Goal: Contribute content: Contribute content

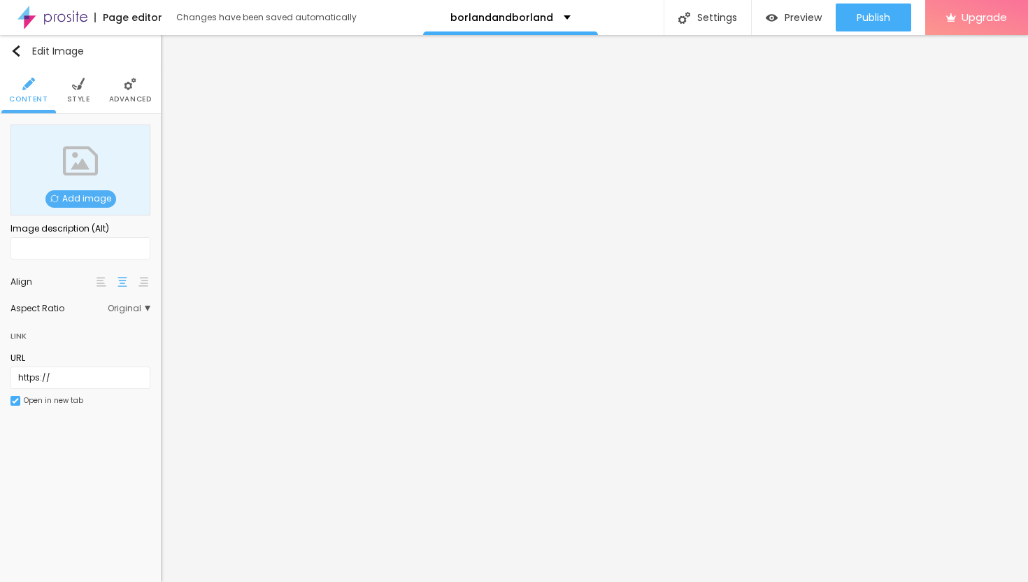
click at [101, 195] on span "Add image" at bounding box center [80, 198] width 71 height 17
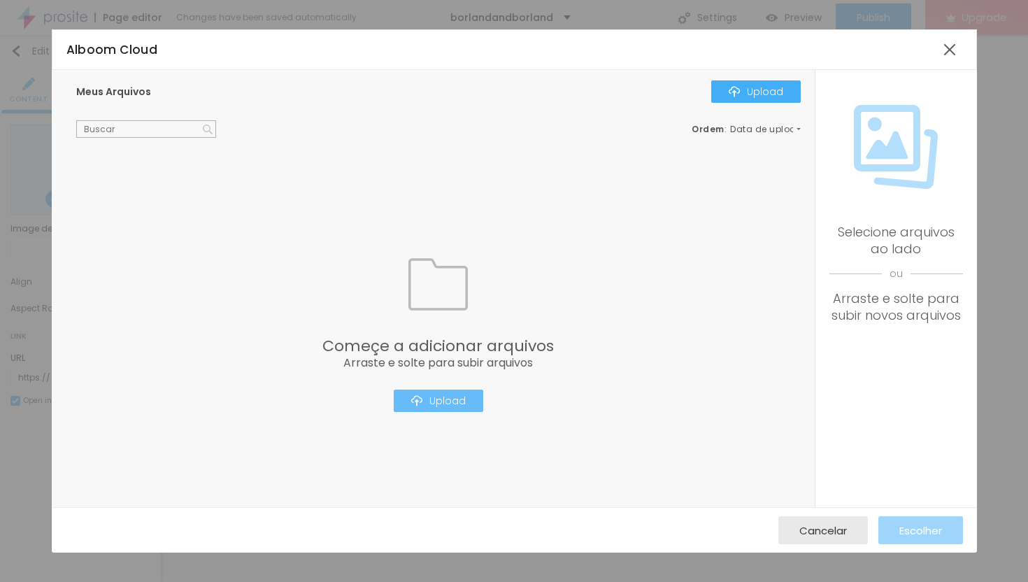
click at [445, 400] on div "Upload" at bounding box center [438, 400] width 55 height 11
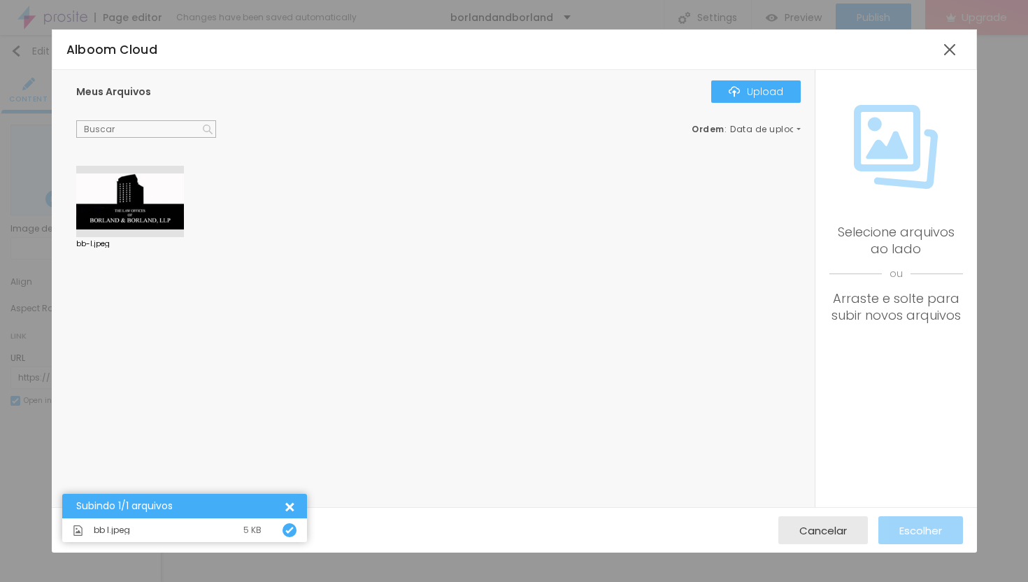
click at [119, 201] on div at bounding box center [130, 201] width 108 height 71
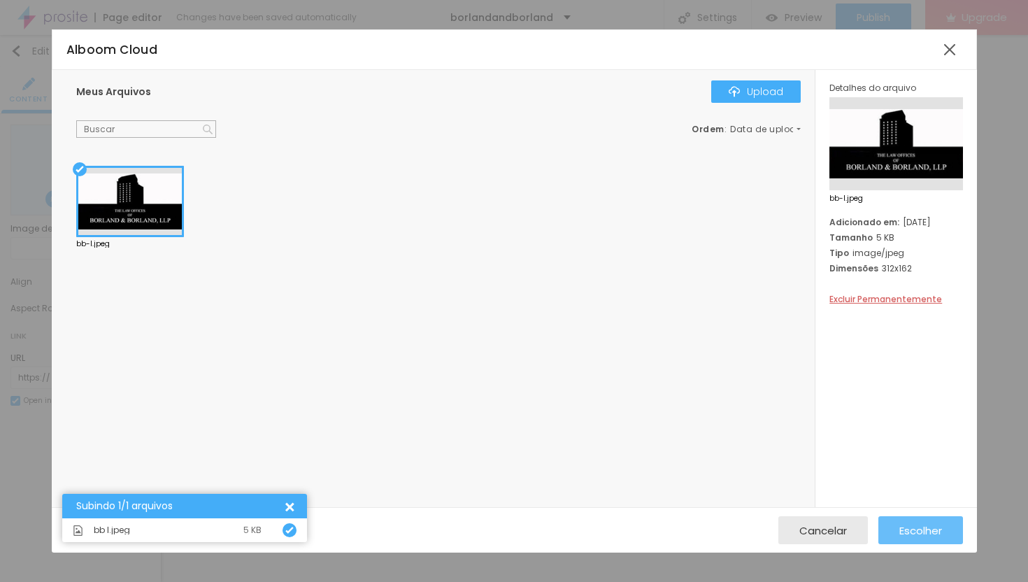
click at [924, 531] on span "Escolher" at bounding box center [920, 530] width 43 height 12
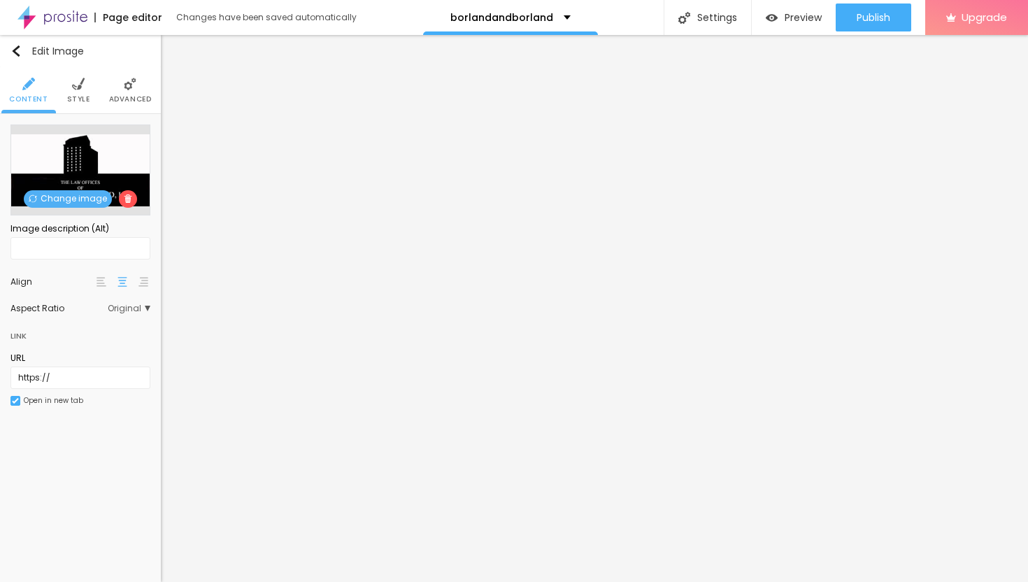
click at [68, 92] on li "Style" at bounding box center [78, 90] width 23 height 46
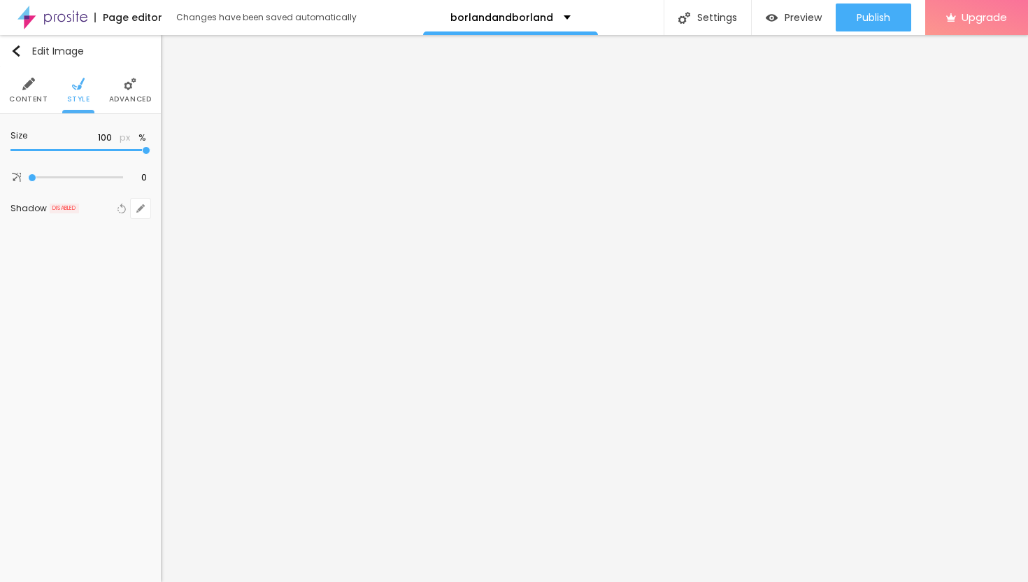
type input "25"
click at [34, 148] on input "range" at bounding box center [80, 150] width 140 height 7
type input "20"
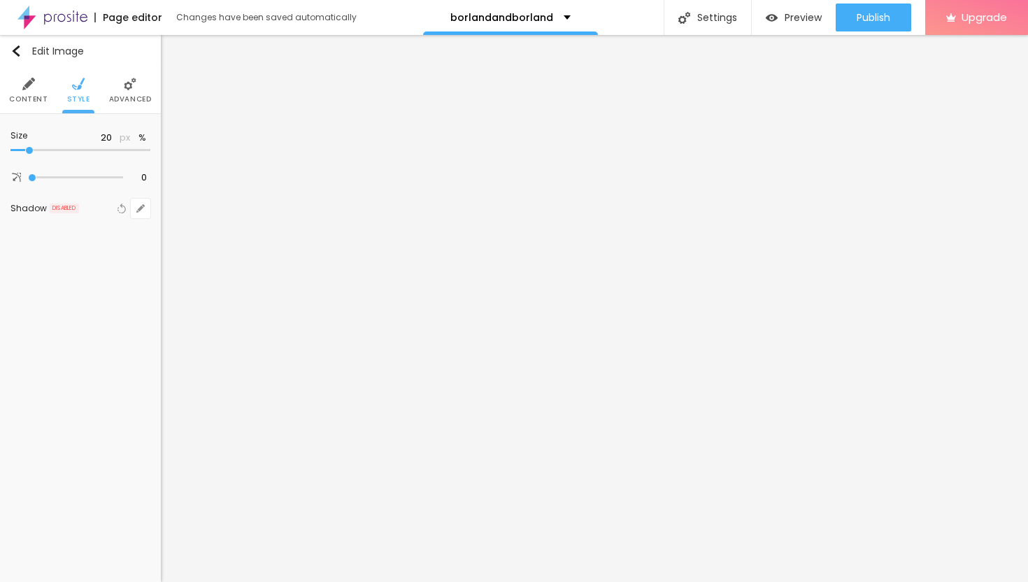
click at [27, 148] on input "range" at bounding box center [80, 150] width 140 height 7
click at [33, 150] on input "range" at bounding box center [80, 150] width 140 height 7
click at [34, 150] on input "range" at bounding box center [80, 150] width 140 height 7
type input "25"
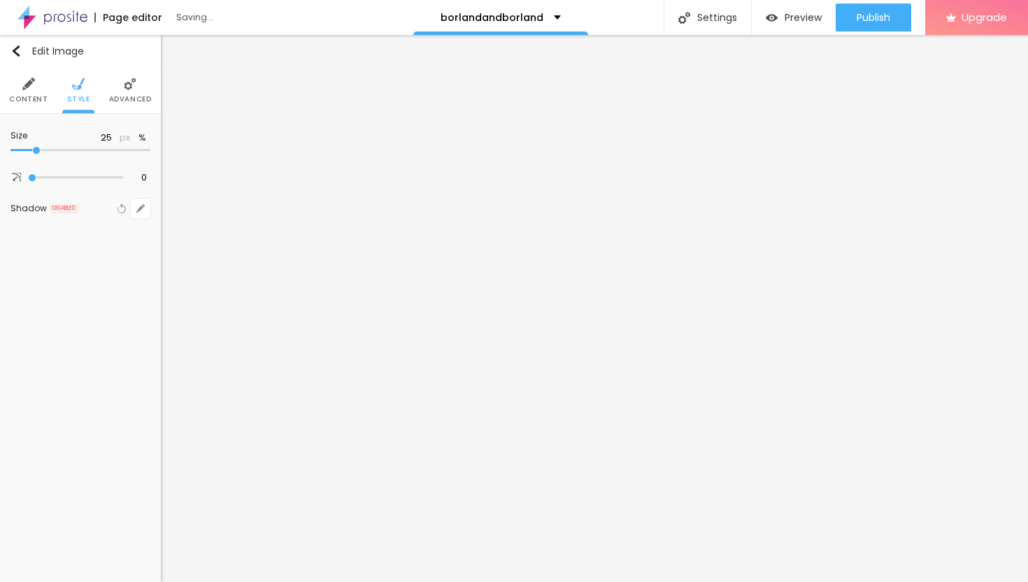
type input "25"
click at [35, 148] on input "range" at bounding box center [80, 150] width 140 height 7
click at [120, 94] on li "Advanced" at bounding box center [130, 90] width 43 height 46
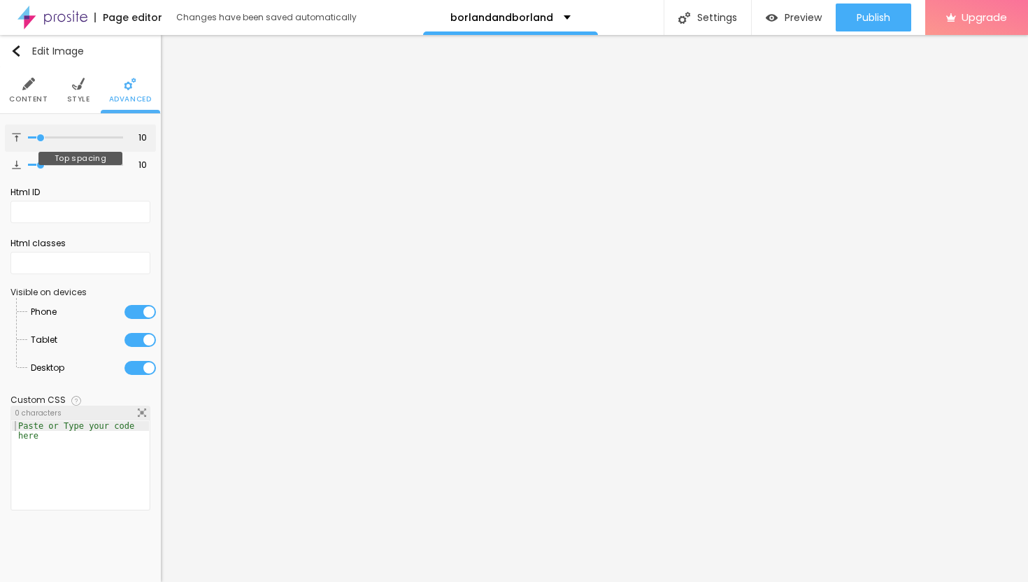
type input "13"
type input "14"
type input "15"
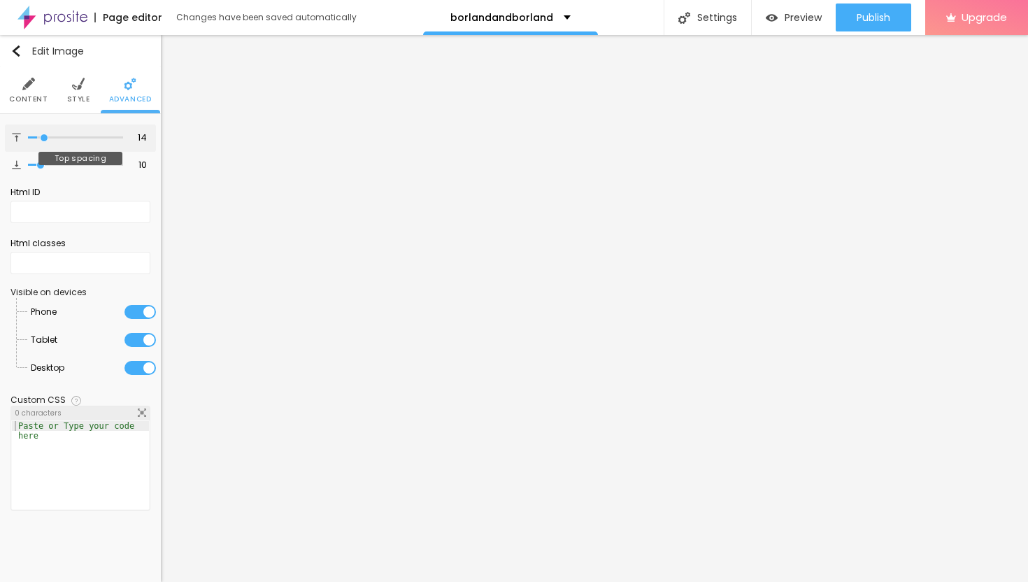
type input "15"
type input "16"
type input "17"
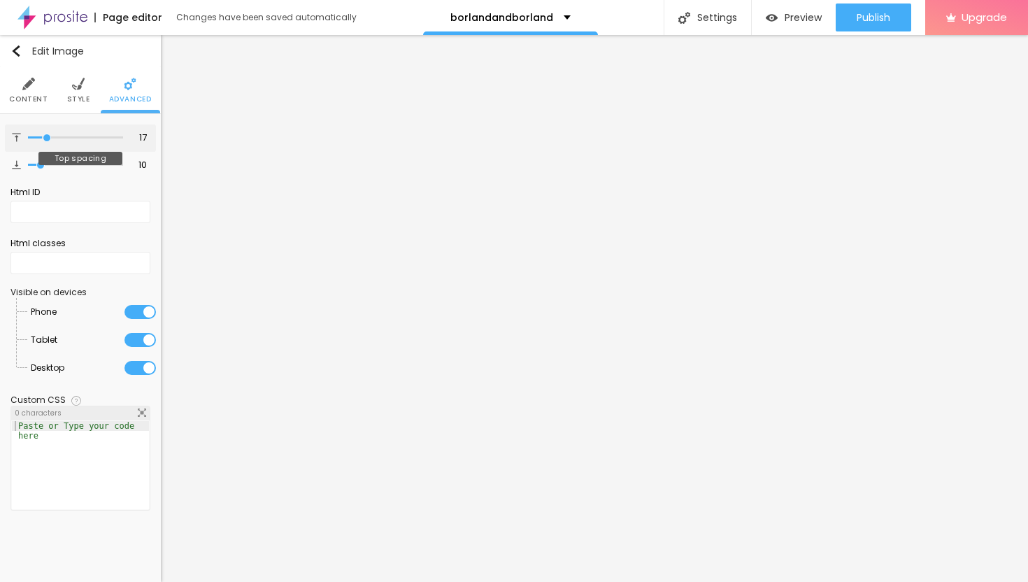
type input "18"
type input "19"
type input "20"
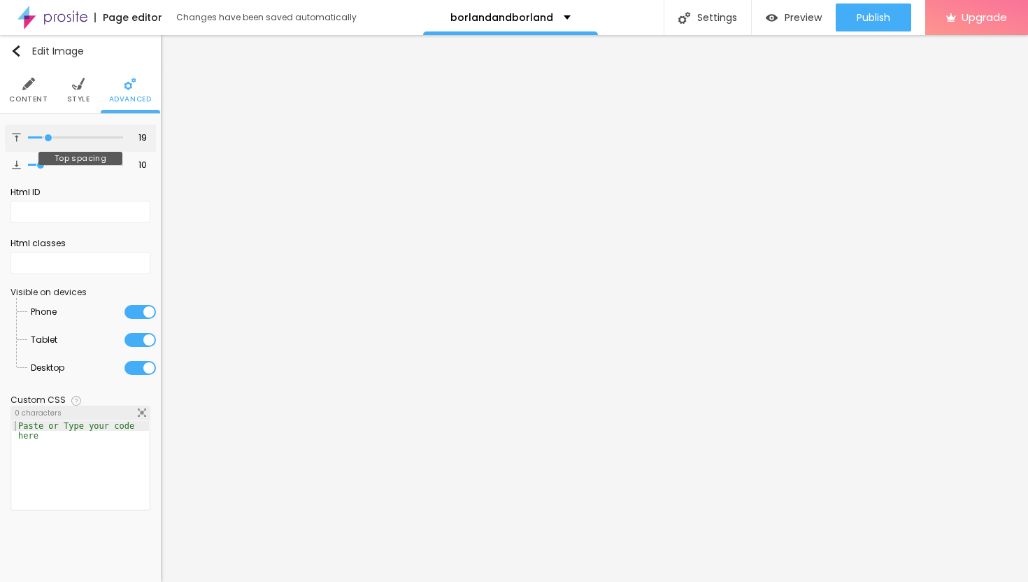
type input "20"
type input "21"
type input "22"
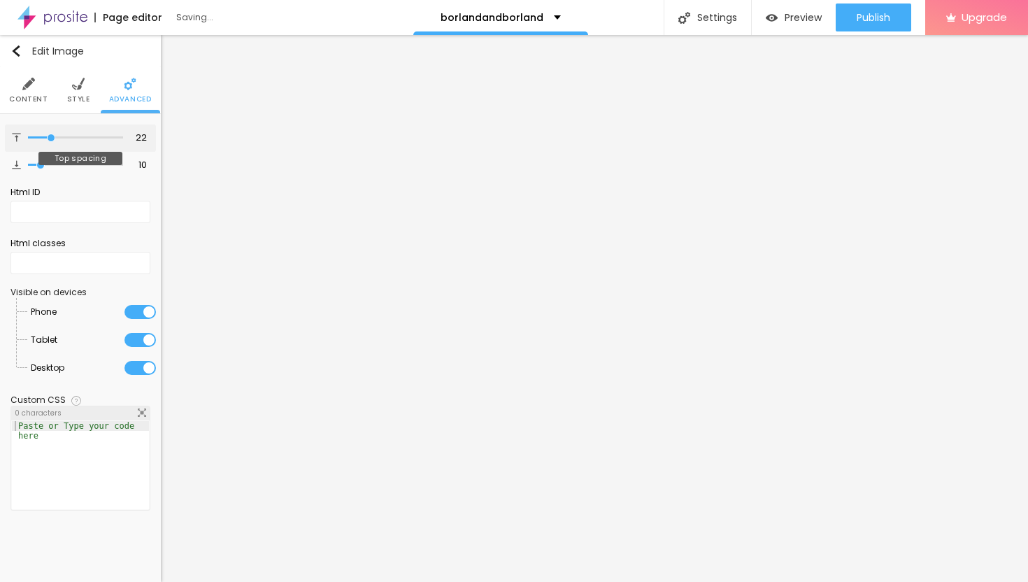
type input "23"
type input "24"
type input "25"
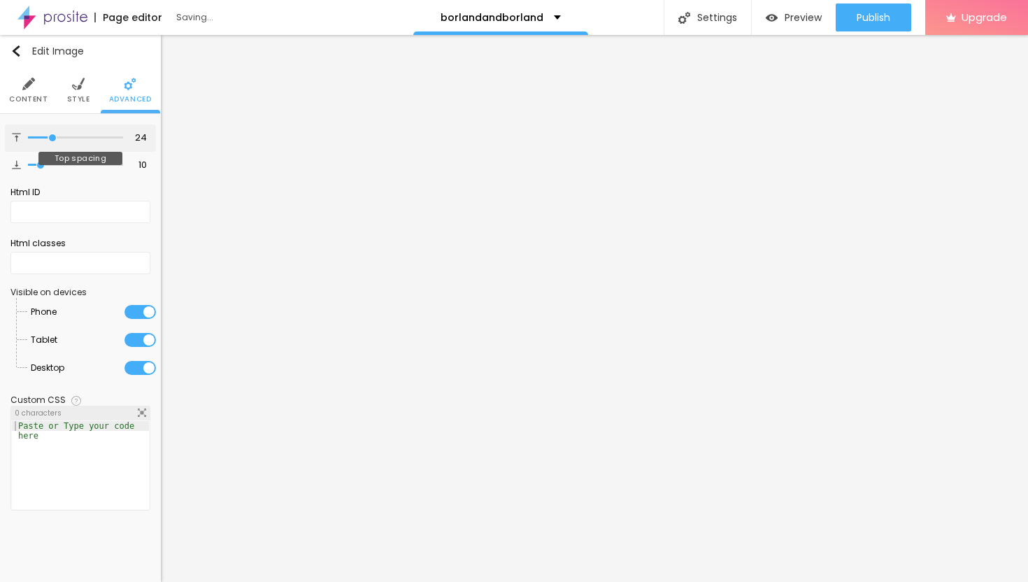
type input "25"
type input "26"
type input "27"
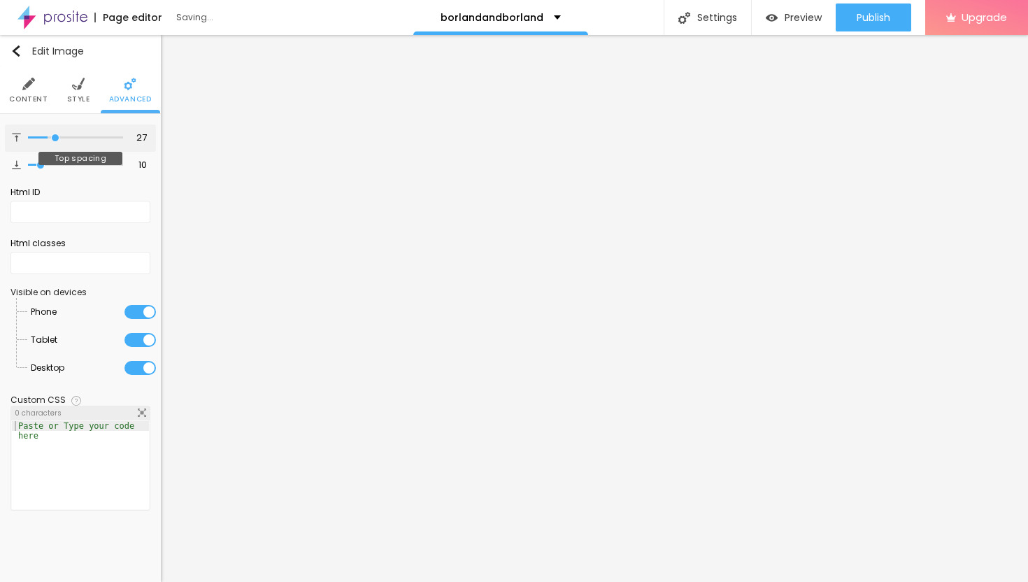
type input "28"
type input "29"
type input "30"
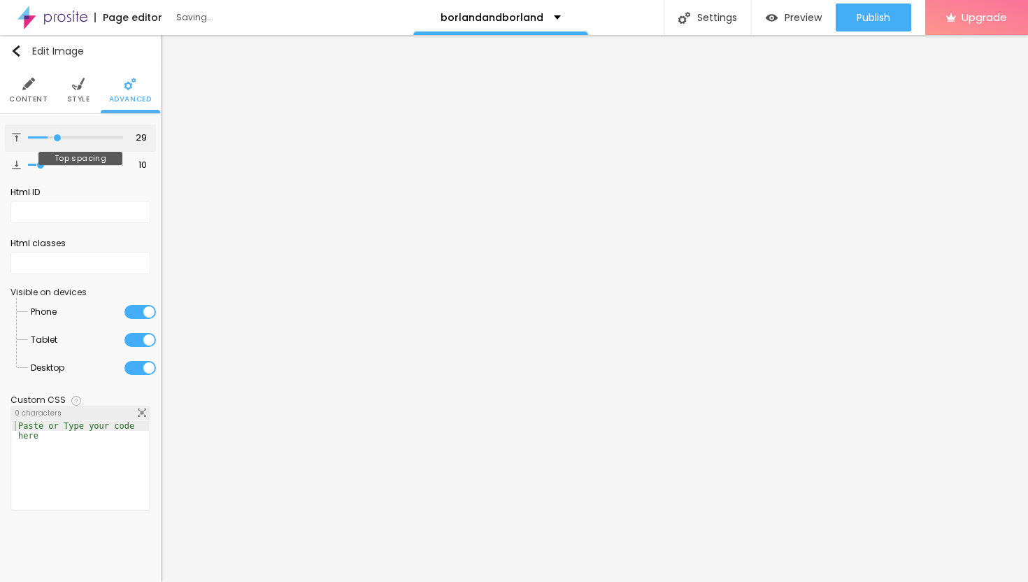
type input "30"
type input "31"
type input "32"
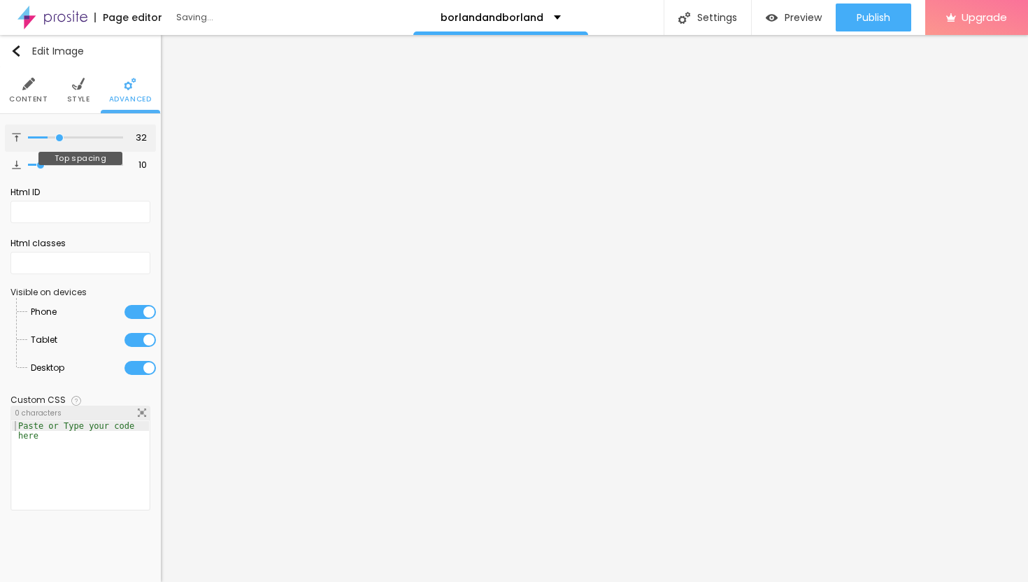
type input "33"
type input "34"
type input "35"
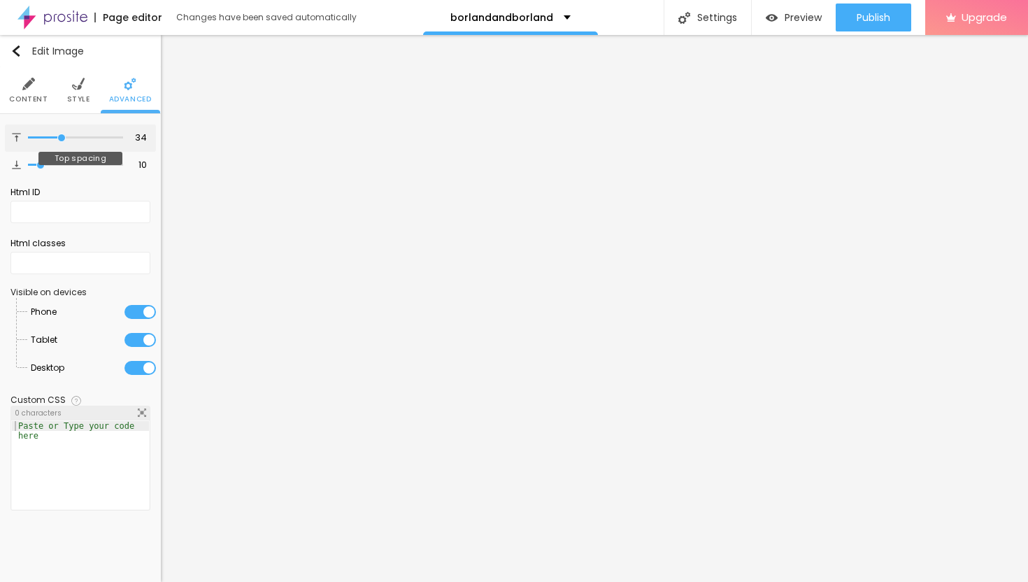
type input "35"
type input "36"
type input "37"
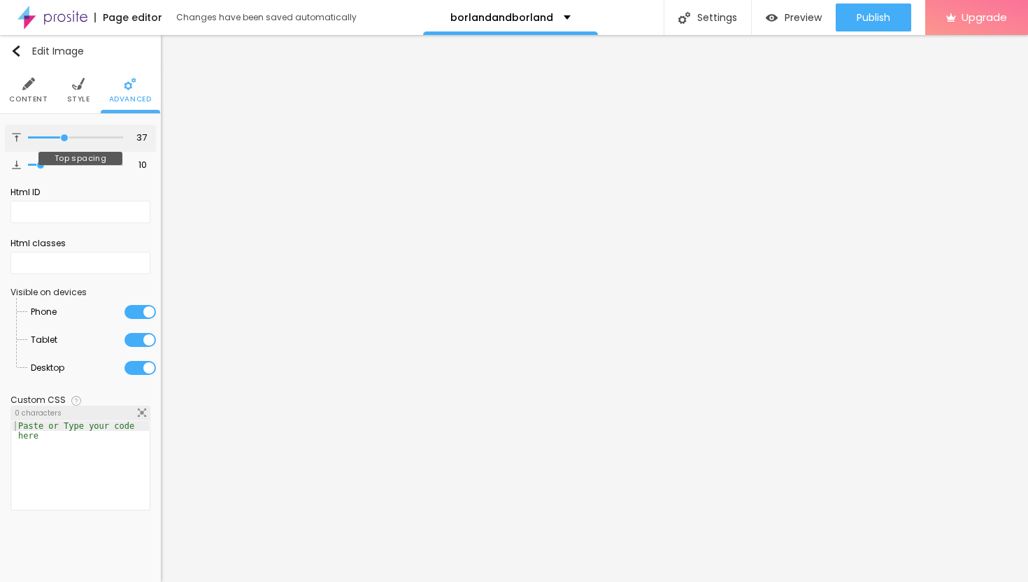
type input "38"
type input "39"
drag, startPoint x: 43, startPoint y: 136, endPoint x: 66, endPoint y: 142, distance: 23.1
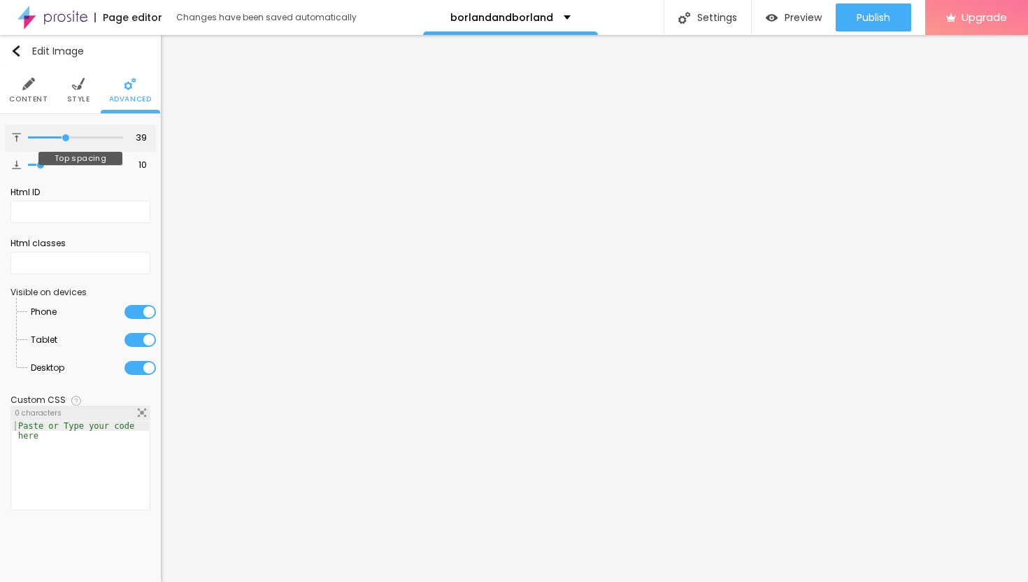
type input "39"
click at [66, 141] on input "range" at bounding box center [75, 137] width 95 height 7
click at [21, 50] on img "button" at bounding box center [15, 50] width 11 height 11
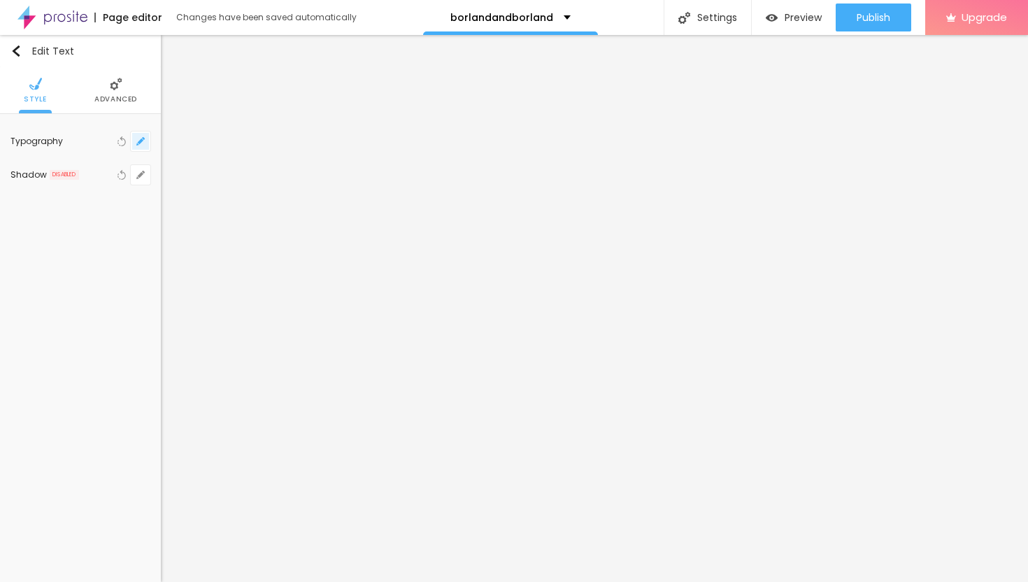
click at [145, 139] on button "button" at bounding box center [141, 141] width 20 height 20
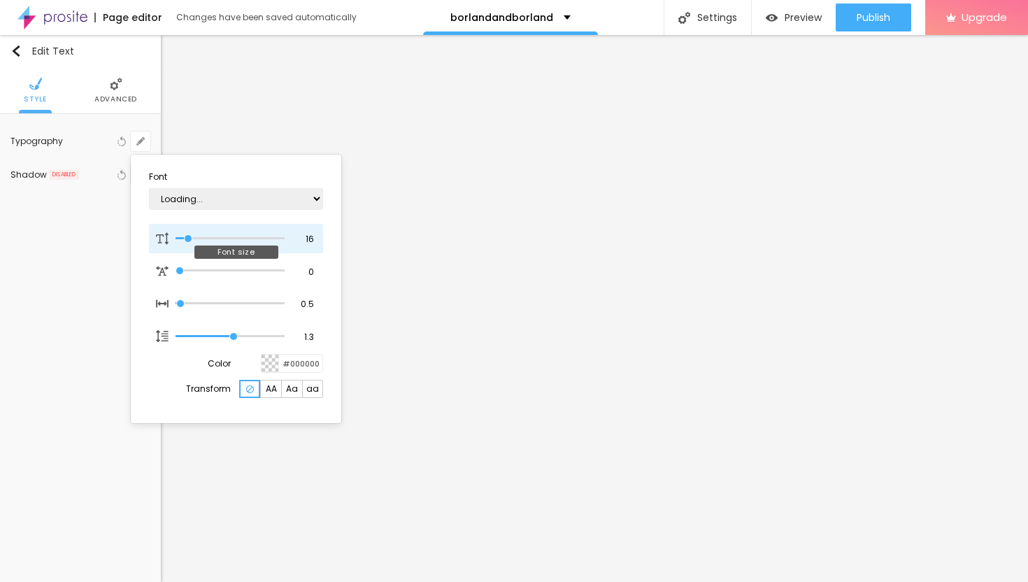
type input "1"
type input "17"
type input "1"
type input "19"
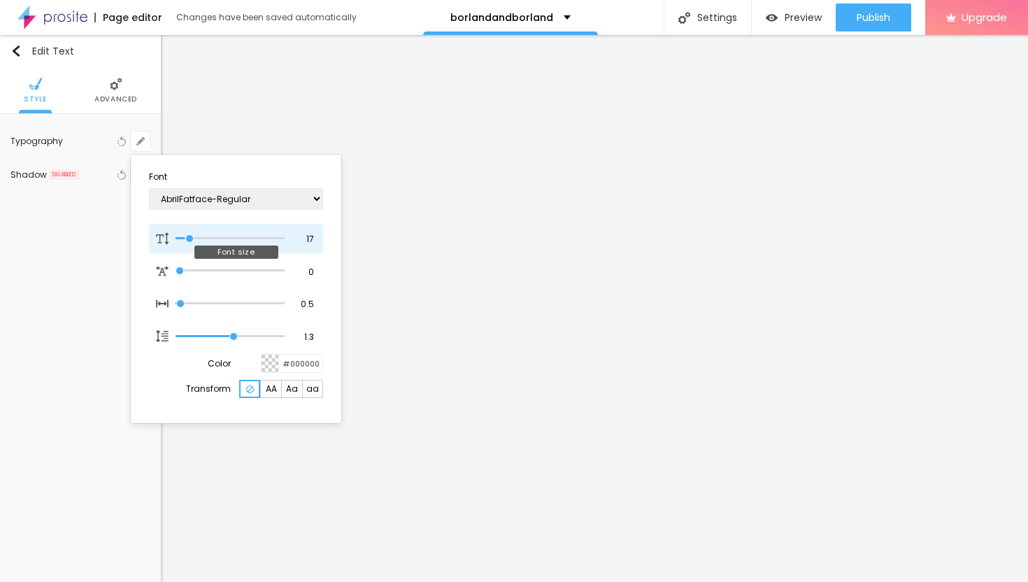
type input "19"
type input "1"
type input "20"
type input "1"
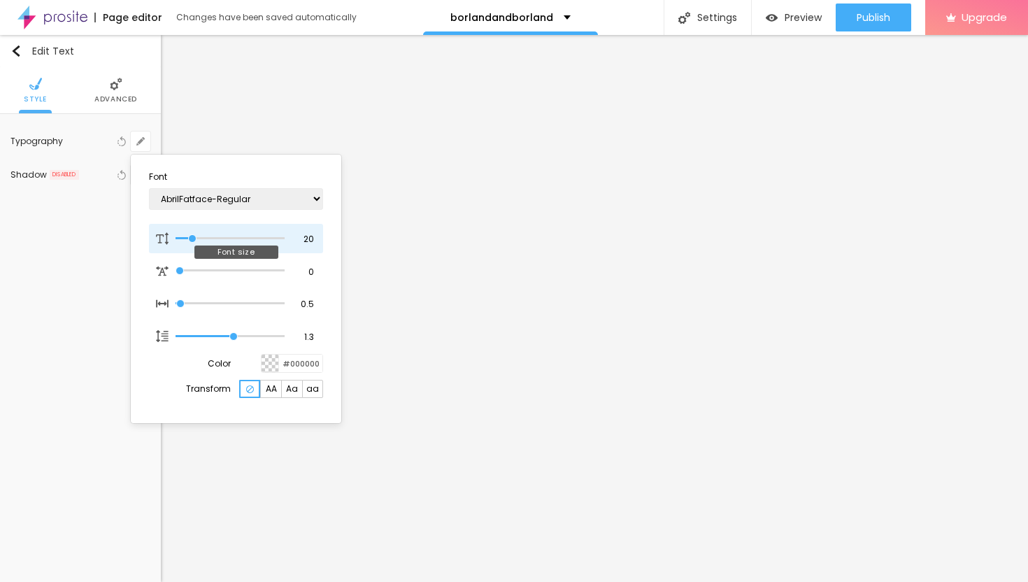
type input "21"
type input "1"
type input "22"
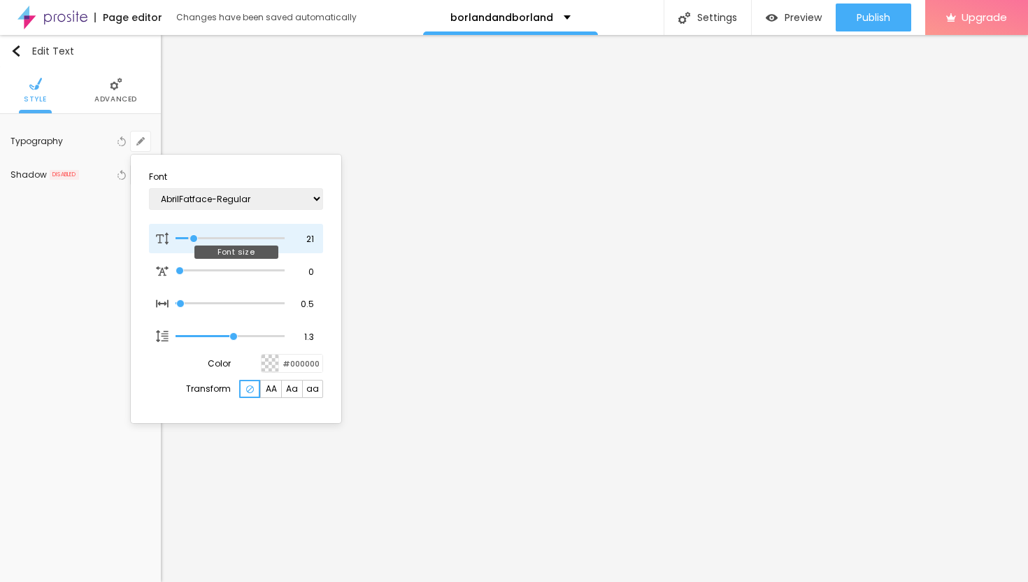
type input "1"
type input "23"
type input "1"
type input "24"
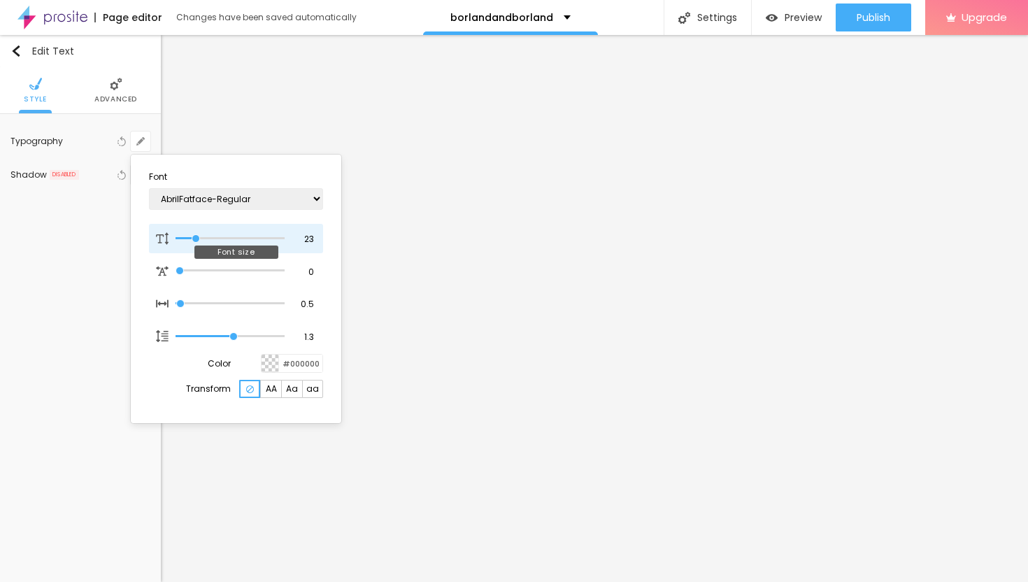
type input "24"
type input "1"
type input "25"
type input "1"
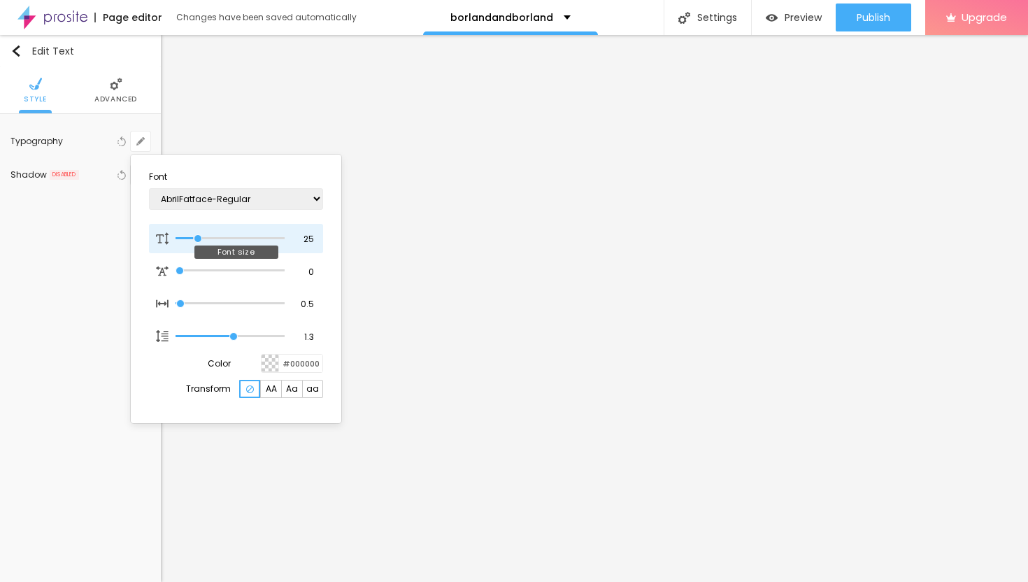
type input "26"
type input "1"
type input "27"
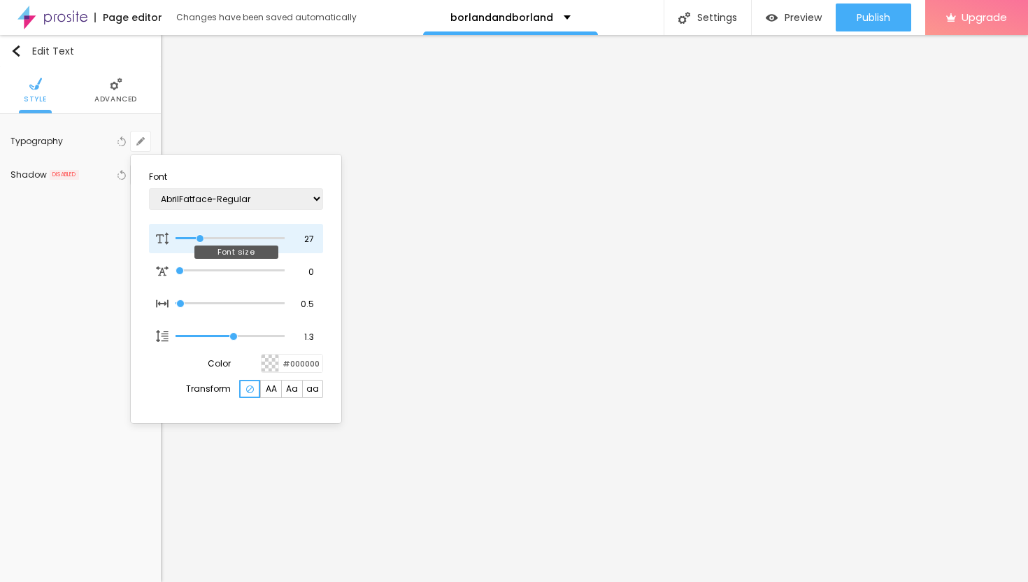
type input "1"
type input "28"
type input "1"
type input "29"
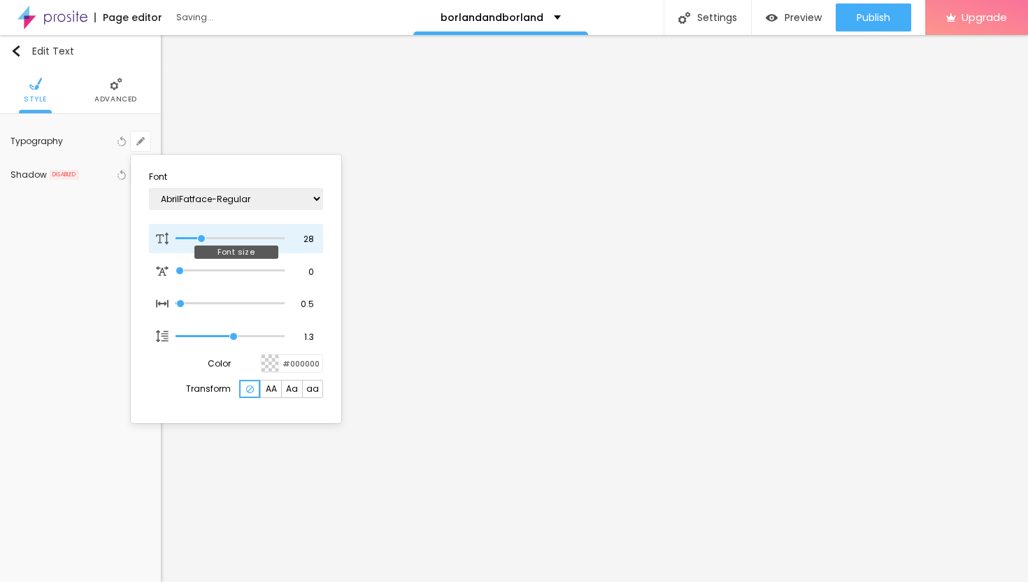
type input "29"
type input "1"
type input "30"
type input "1"
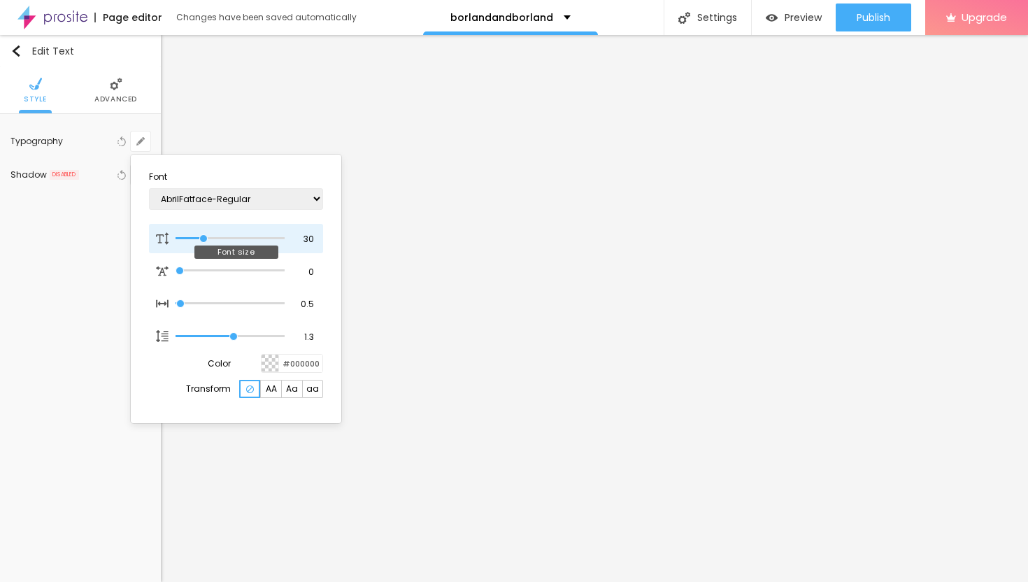
drag, startPoint x: 189, startPoint y: 236, endPoint x: 204, endPoint y: 238, distance: 15.4
type input "30"
click at [204, 238] on input "range" at bounding box center [229, 238] width 109 height 7
click at [537, 449] on div at bounding box center [514, 291] width 1028 height 582
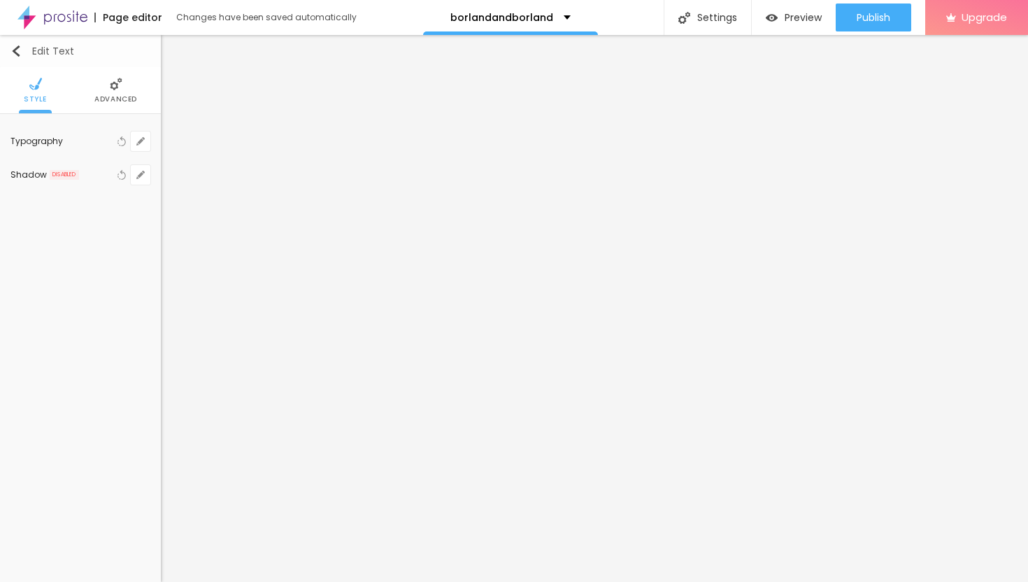
click at [17, 55] on img "button" at bounding box center [15, 50] width 11 height 11
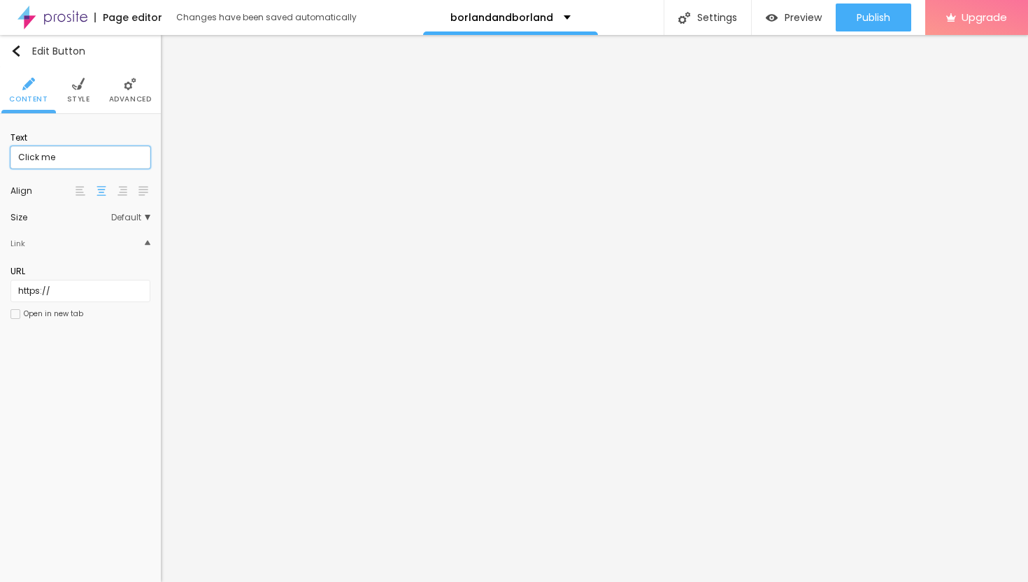
drag, startPoint x: 68, startPoint y: 157, endPoint x: 1, endPoint y: 150, distance: 66.8
click at [0, 150] on div "Text Click me Align Size Default Small Default Big Link URL https:// Open in ne…" at bounding box center [80, 230] width 161 height 232
paste input "→ VIEW DOCUMENT HERE"
type input "→ VIEW DOCUMENT HERE"
drag, startPoint x: 68, startPoint y: 292, endPoint x: 0, endPoint y: 289, distance: 67.9
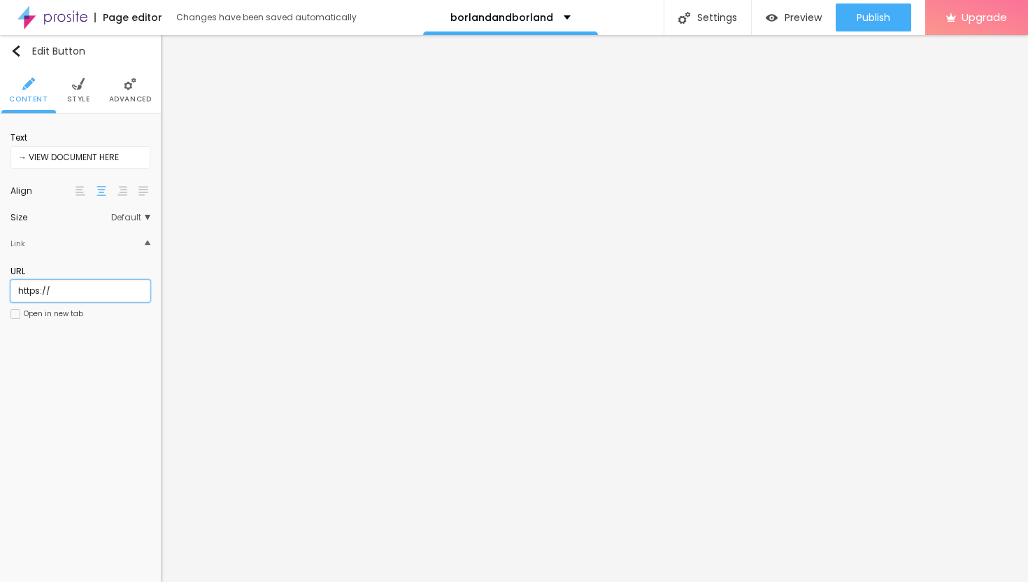
click at [0, 289] on div "Text → VIEW DOCUMENT HERE Align Size Default Small Default Big Link URL https:/…" at bounding box center [80, 230] width 161 height 232
paste input "[URL][DOMAIN_NAME]"
type input "[URL][DOMAIN_NAME]"
click at [15, 311] on div at bounding box center [15, 314] width 10 height 10
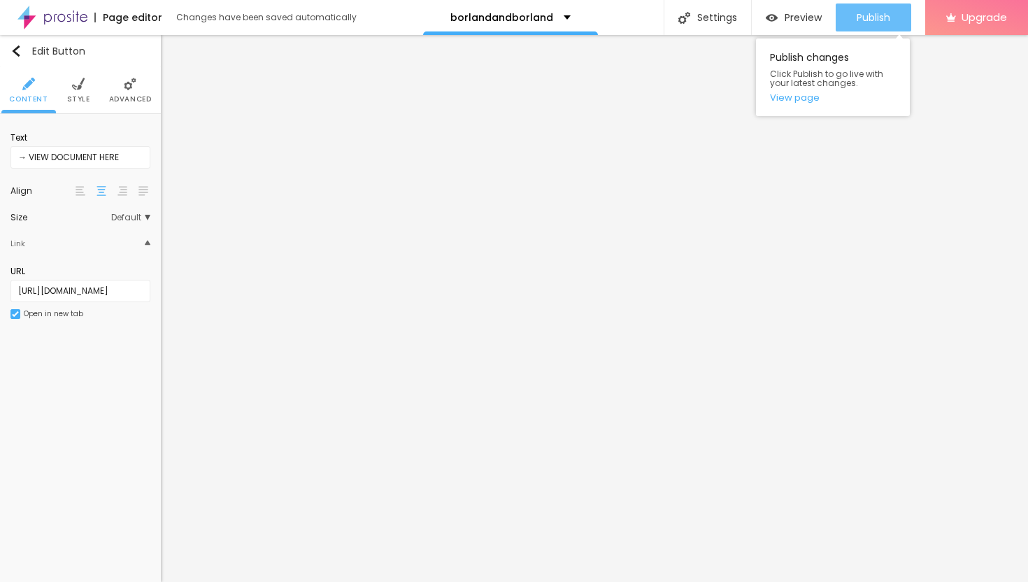
click at [867, 15] on span "Publish" at bounding box center [873, 17] width 34 height 11
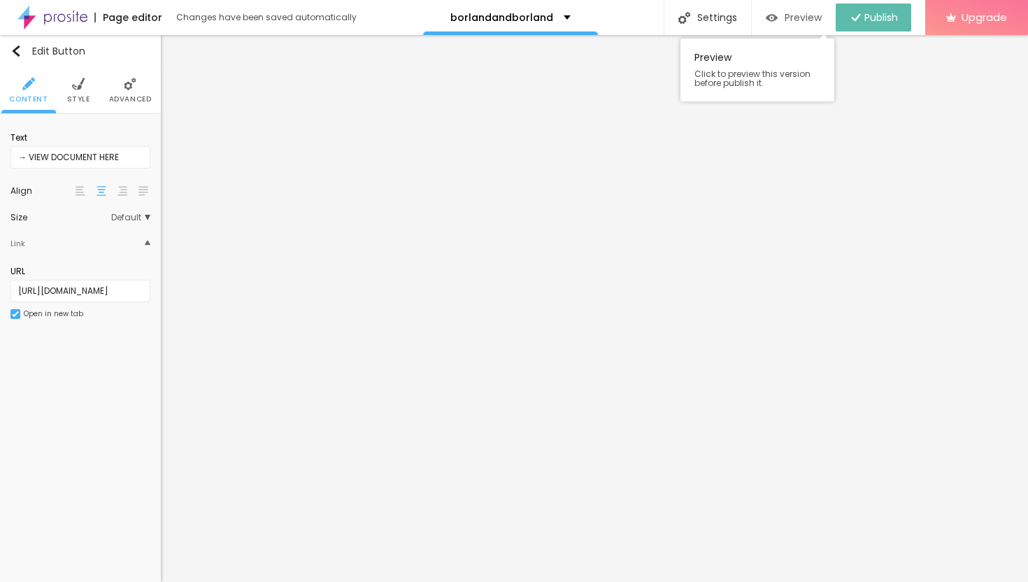
click at [794, 13] on span "Preview" at bounding box center [802, 17] width 37 height 11
